Goal: Navigation & Orientation: Understand site structure

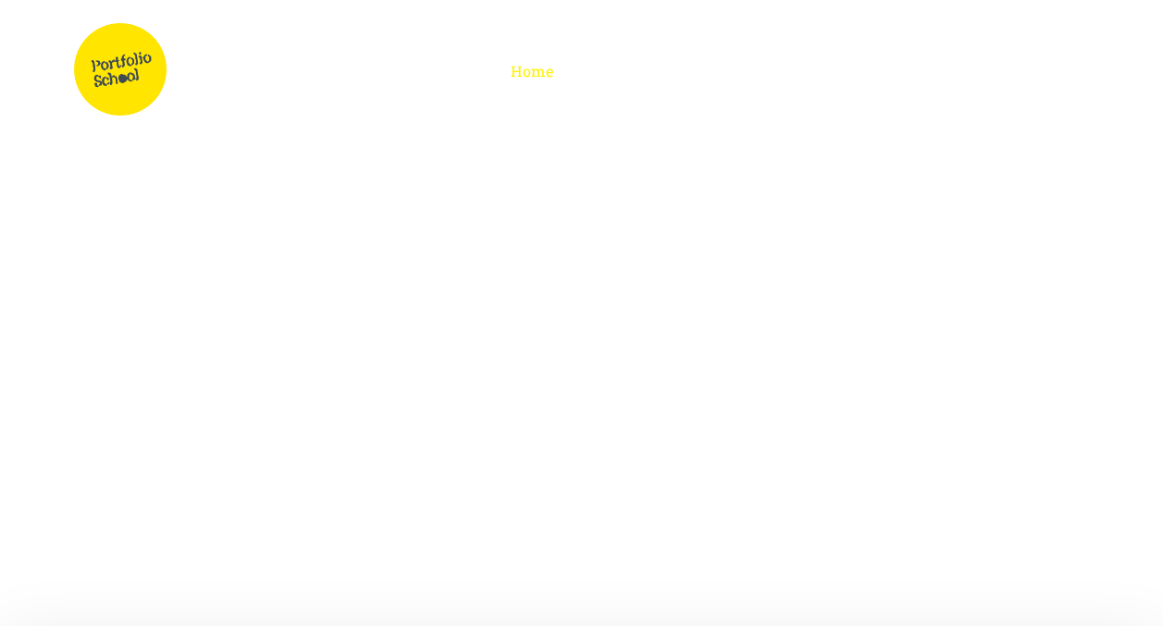
scroll to position [11, 0]
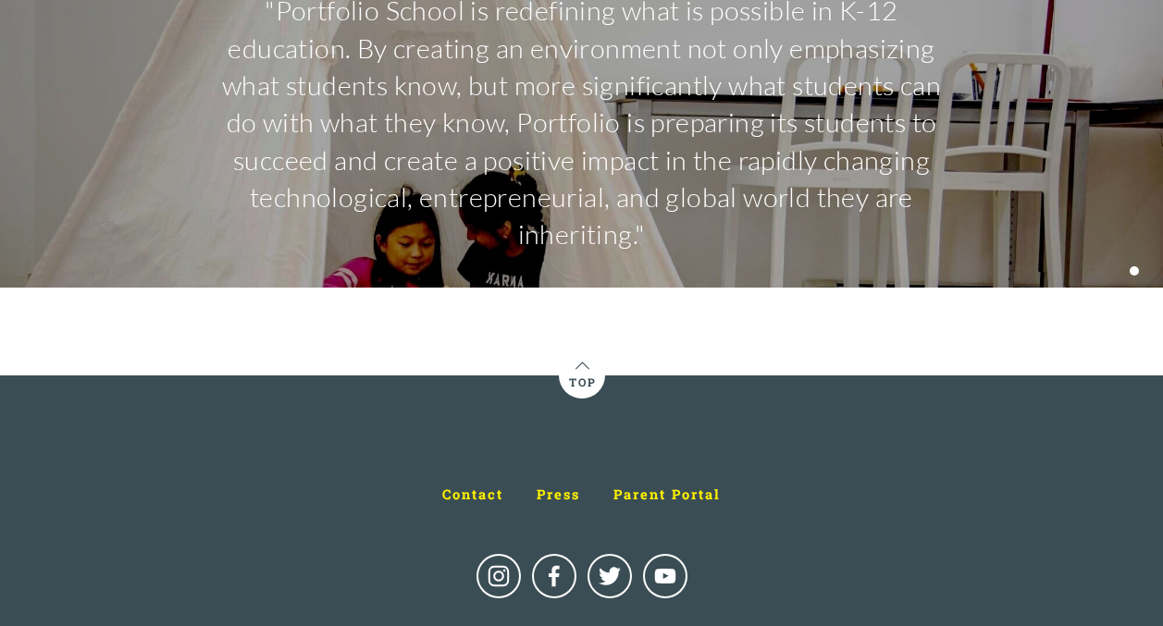
scroll to position [7609, 0]
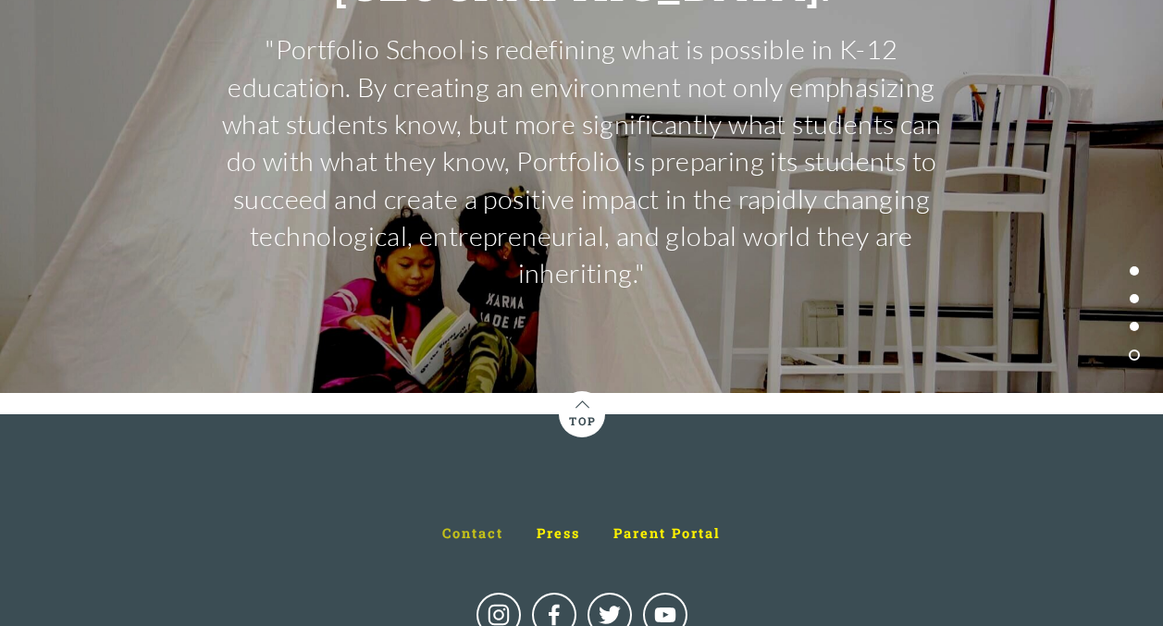
click at [464, 525] on span "Contact" at bounding box center [472, 534] width 61 height 18
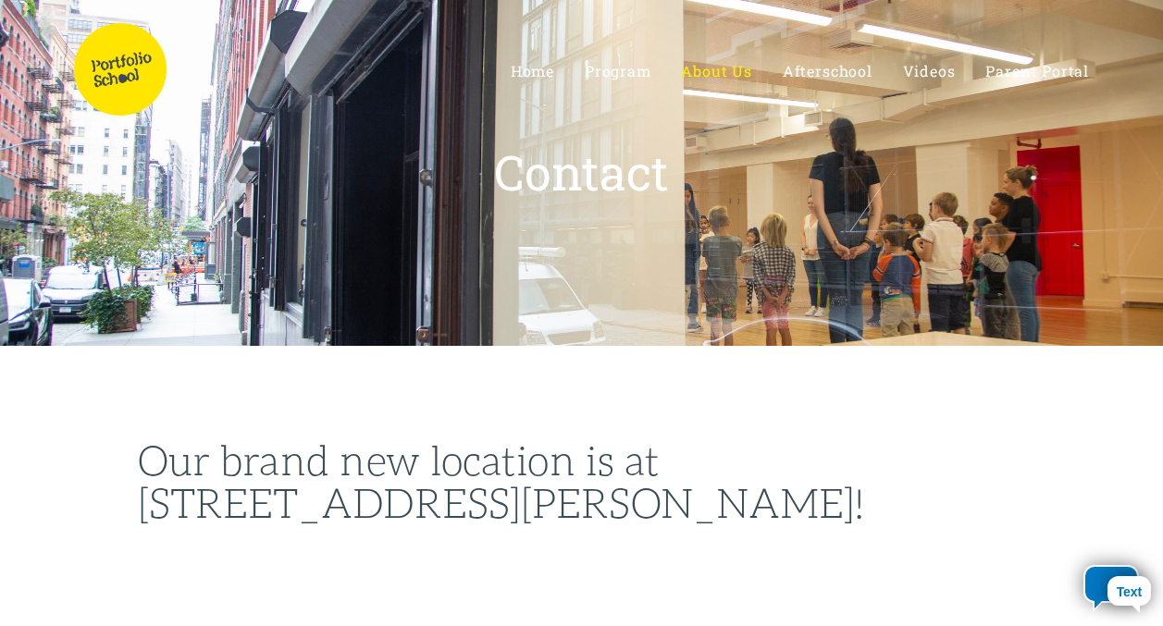
select select "US"
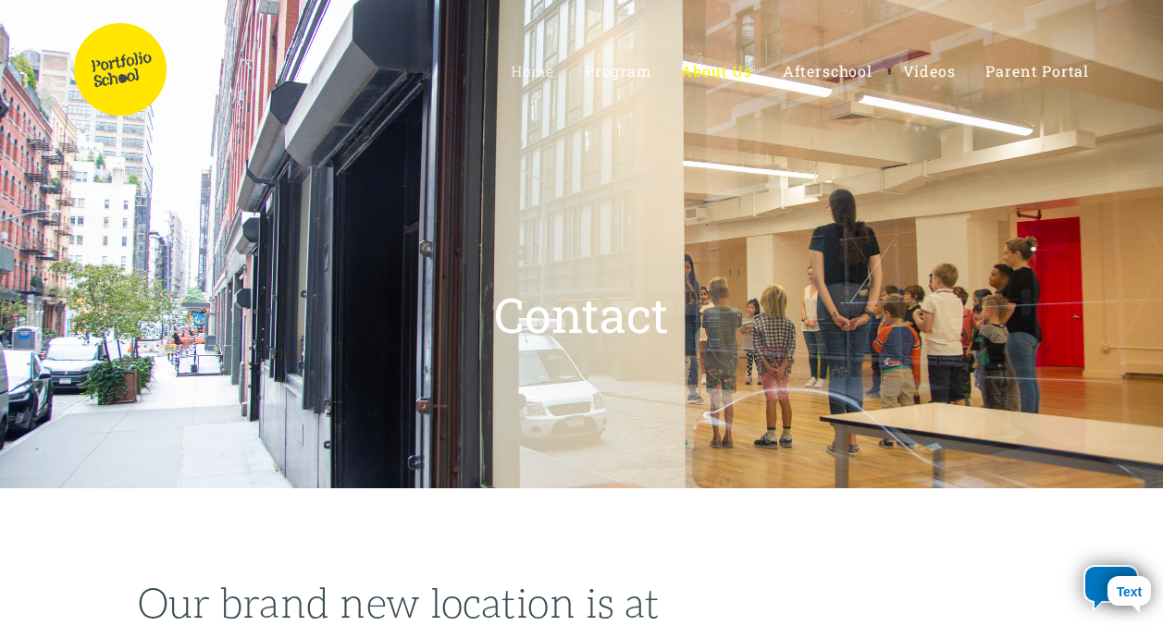
click at [526, 74] on span "Home" at bounding box center [532, 70] width 43 height 19
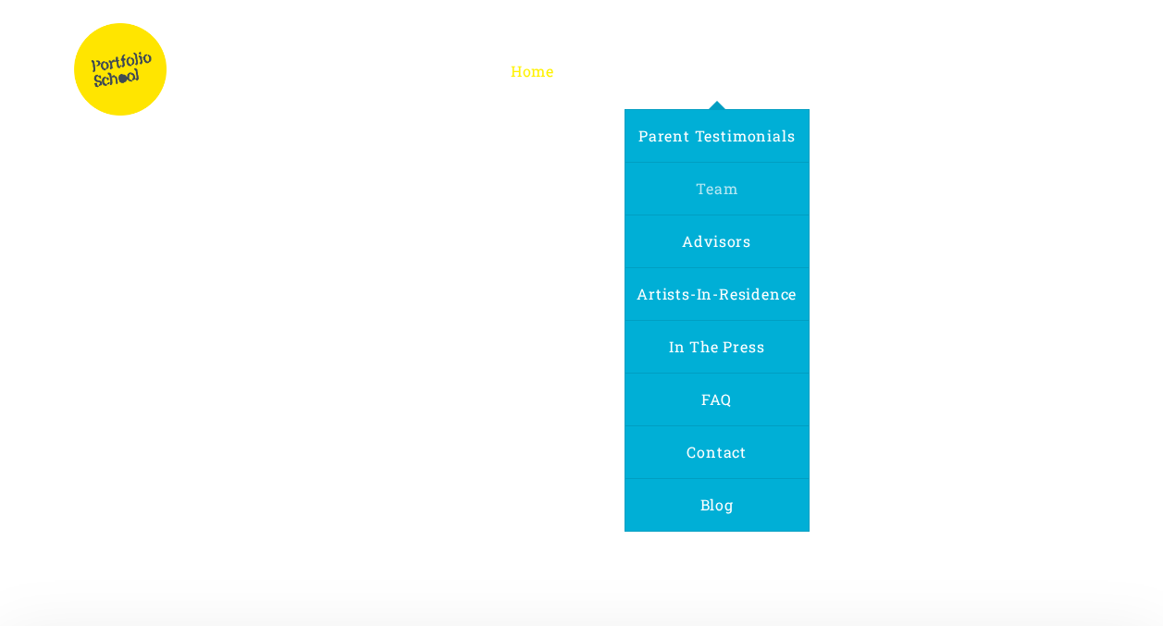
click at [712, 187] on span "Team" at bounding box center [717, 188] width 42 height 19
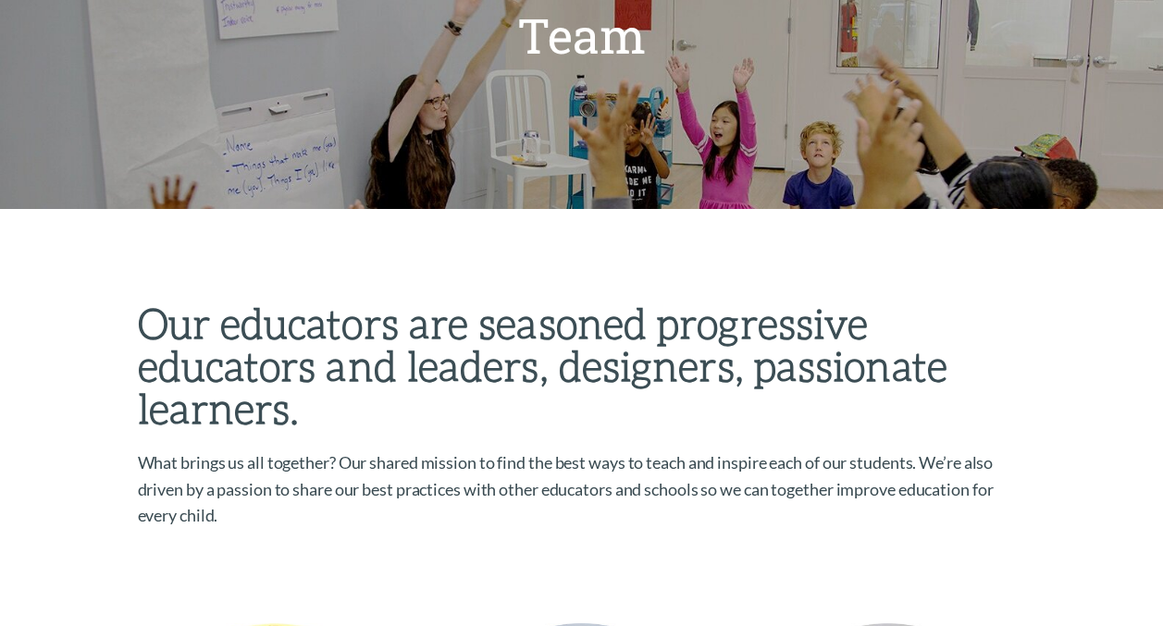
scroll to position [277, 0]
